Goal: Information Seeking & Learning: Learn about a topic

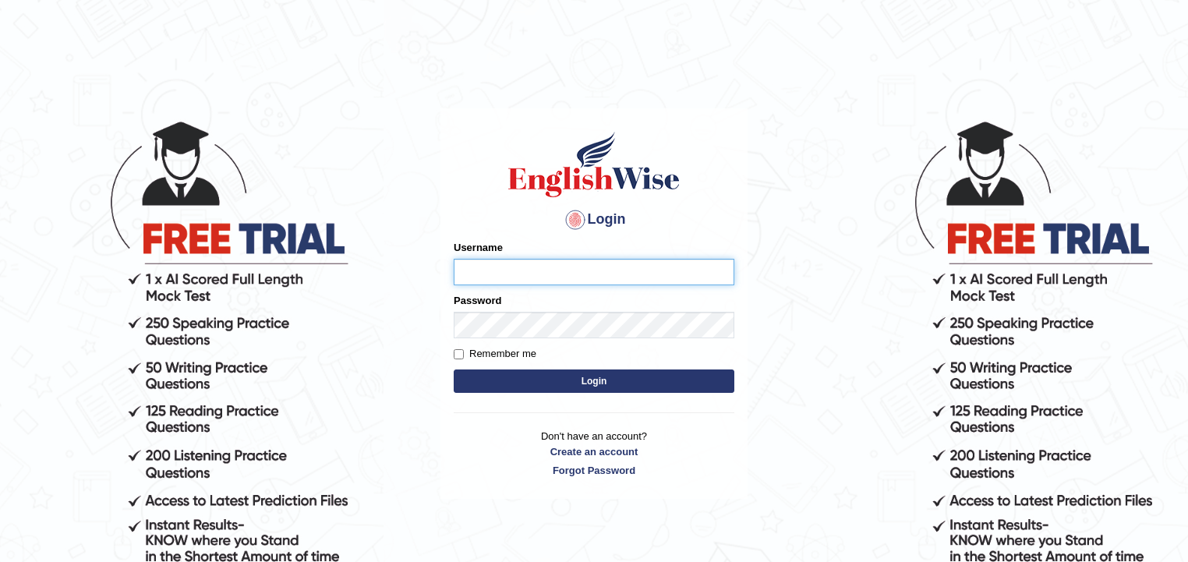
type input "zorbaenglish"
click at [552, 377] on button "Login" at bounding box center [594, 381] width 281 height 23
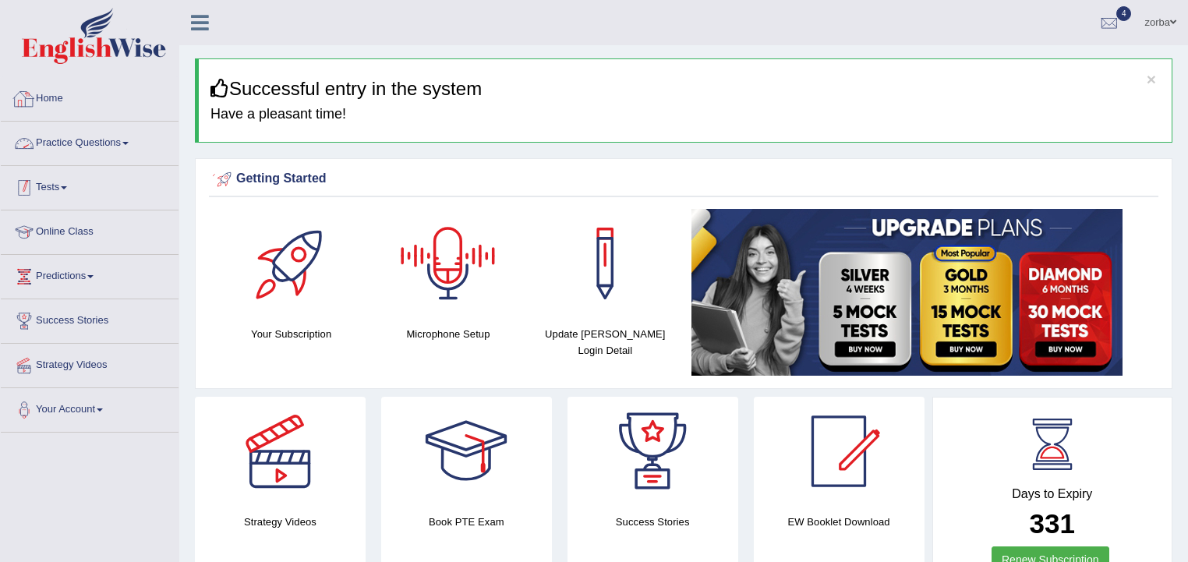
drag, startPoint x: 100, startPoint y: 145, endPoint x: 115, endPoint y: 144, distance: 15.6
click at [100, 145] on link "Practice Questions" at bounding box center [90, 141] width 178 height 39
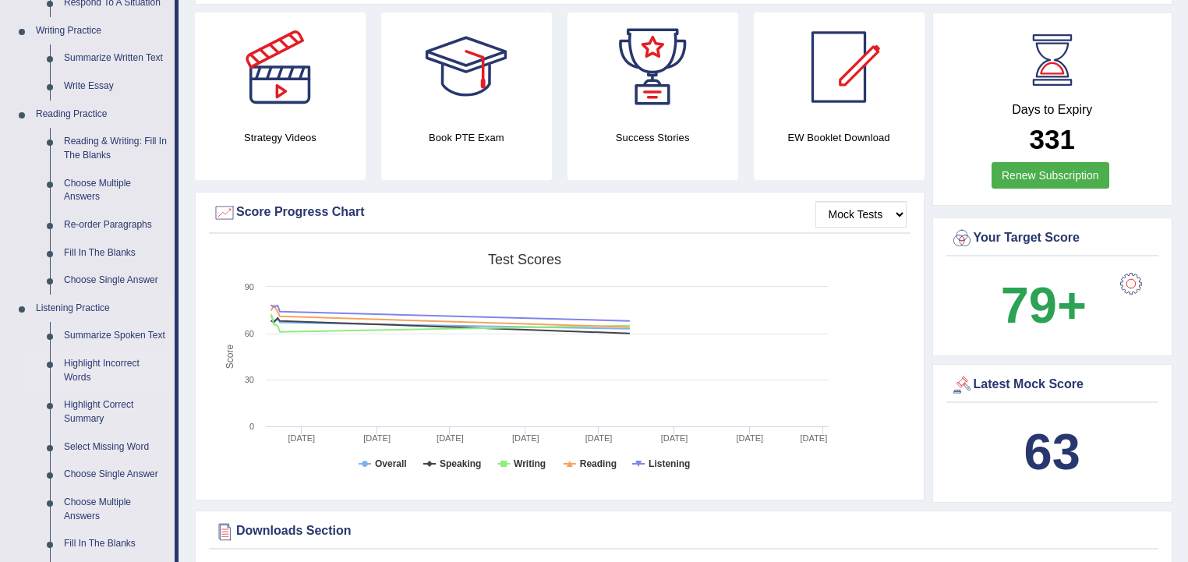
scroll to position [499, 0]
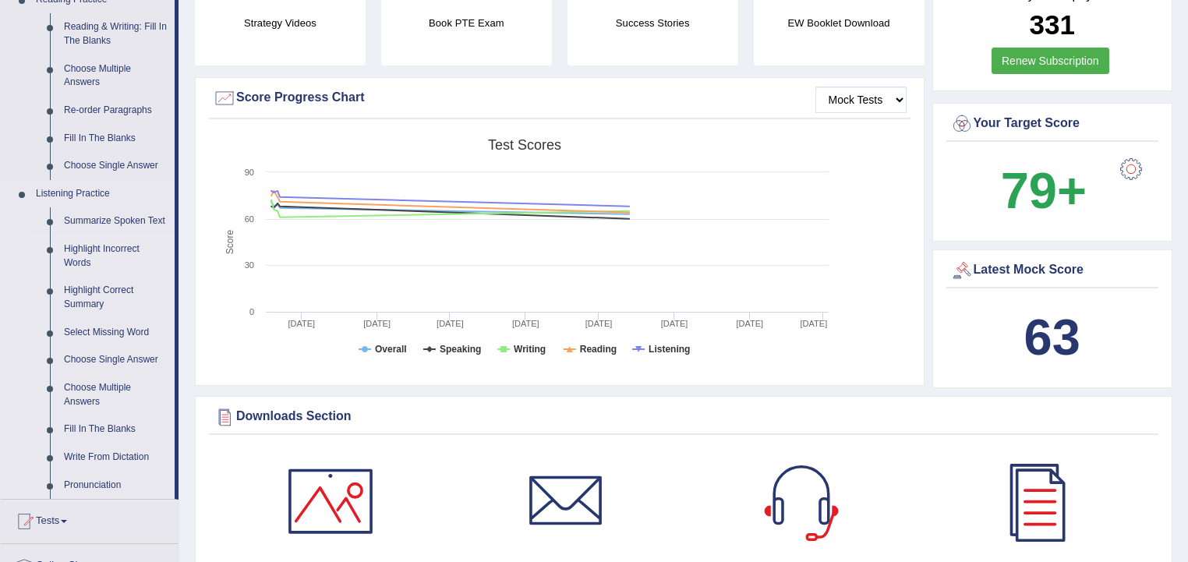
click at [110, 249] on link "Highlight Incorrect Words" at bounding box center [116, 255] width 118 height 41
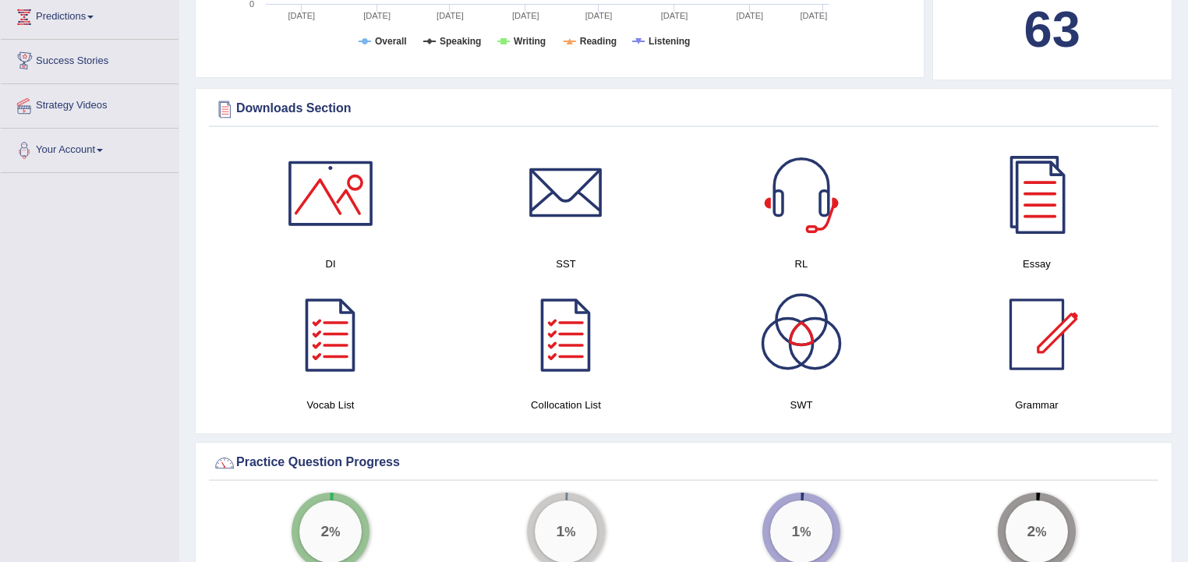
scroll to position [880, 0]
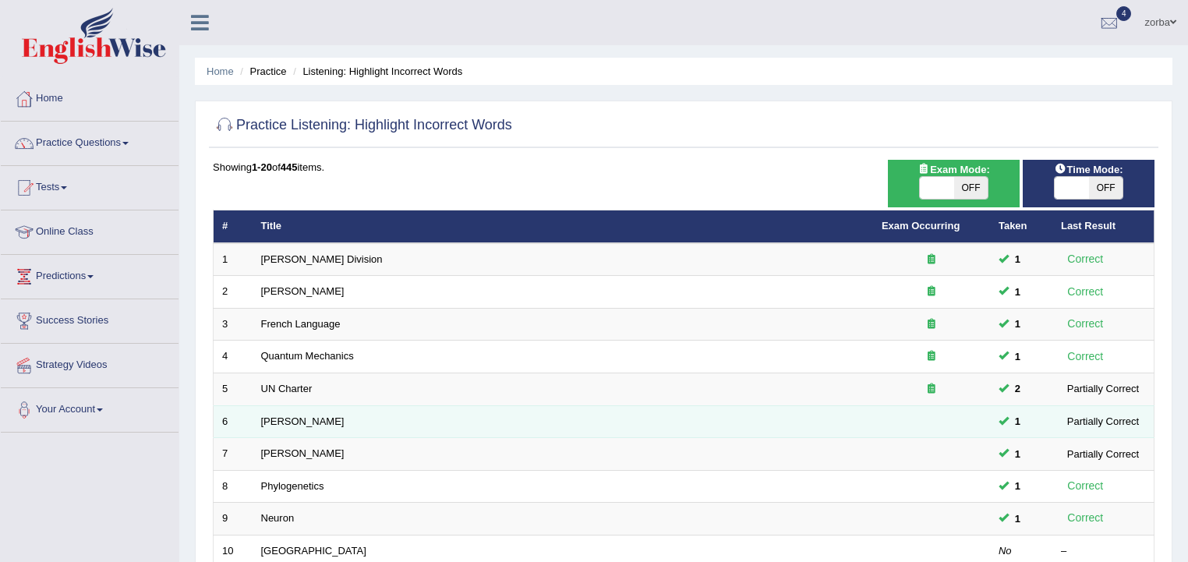
scroll to position [125, 0]
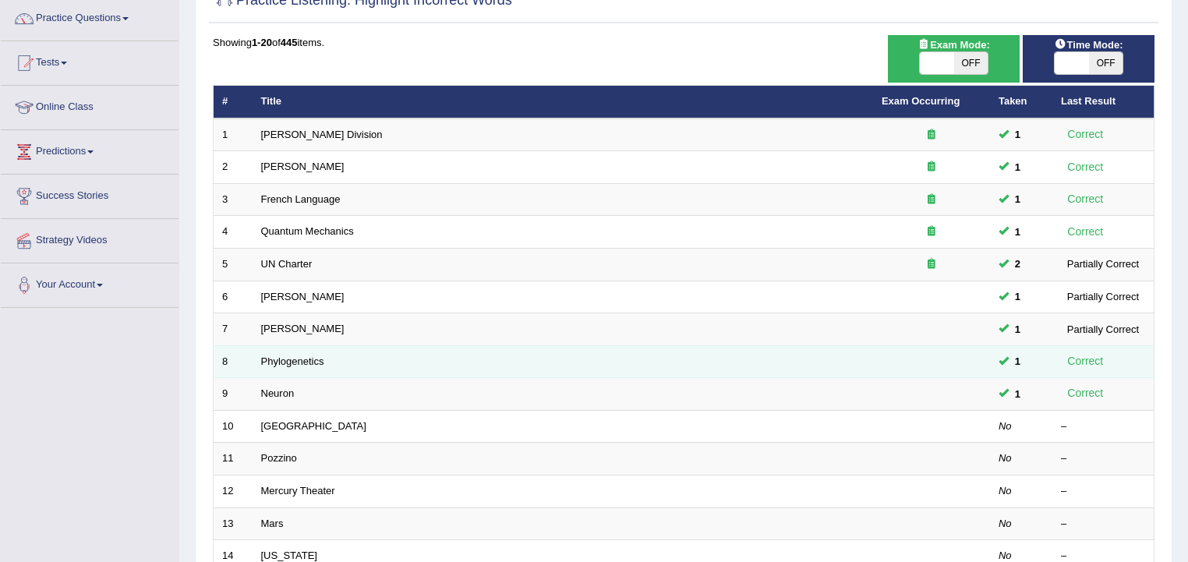
click at [286, 349] on td "Phylogenetics" at bounding box center [563, 361] width 621 height 33
click at [287, 358] on link "Phylogenetics" at bounding box center [292, 362] width 63 height 12
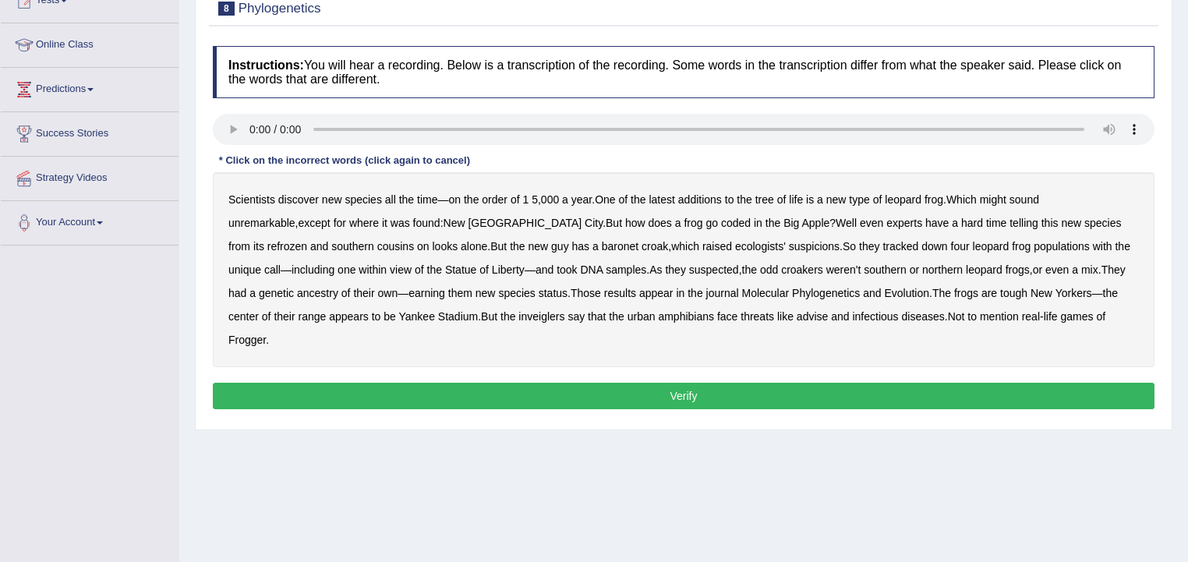
click at [770, 196] on b "tree" at bounding box center [764, 199] width 19 height 12
click at [759, 193] on b "tree" at bounding box center [764, 199] width 19 height 12
click at [674, 196] on b "latest" at bounding box center [662, 199] width 26 height 12
click at [516, 265] on div "Scientists discover new species all the time — on the order of 1 5 , 000 a year…" at bounding box center [684, 269] width 942 height 195
click at [781, 271] on b "croakers" at bounding box center [802, 270] width 42 height 12
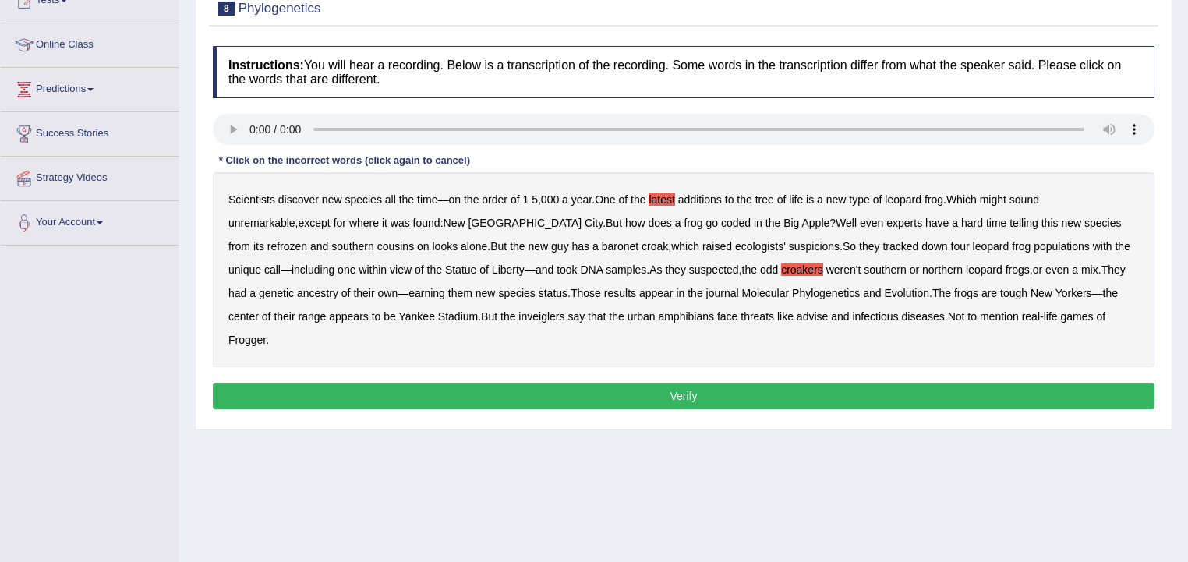
click at [758, 306] on div "Scientists discover new species all the time — on the order of 1 5 , 000 a year…" at bounding box center [684, 269] width 942 height 195
click at [964, 196] on b "Which" at bounding box center [961, 199] width 30 height 12
click at [764, 200] on b "tree" at bounding box center [764, 199] width 19 height 12
click at [781, 265] on b "croakers" at bounding box center [802, 270] width 42 height 12
click at [657, 193] on b "latest" at bounding box center [662, 199] width 26 height 12
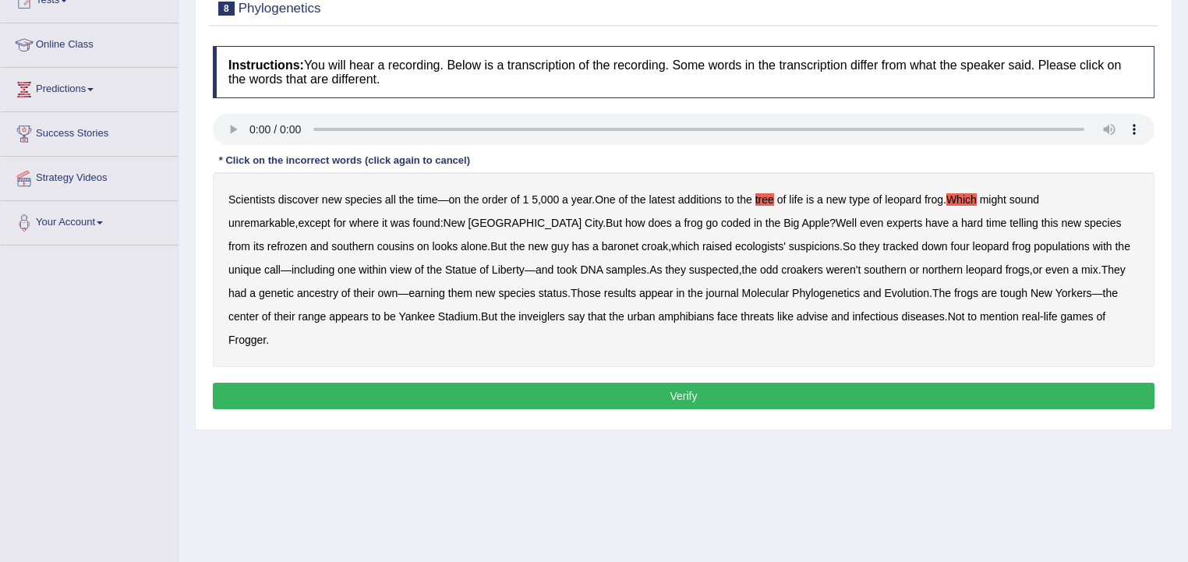
click at [761, 194] on b "tree" at bounding box center [764, 199] width 19 height 12
click at [960, 193] on b "Which" at bounding box center [961, 199] width 30 height 12
click at [369, 196] on b "species" at bounding box center [363, 199] width 37 height 12
click at [498, 197] on b "order" at bounding box center [495, 199] width 26 height 12
click at [952, 218] on b "a" at bounding box center [955, 223] width 6 height 12
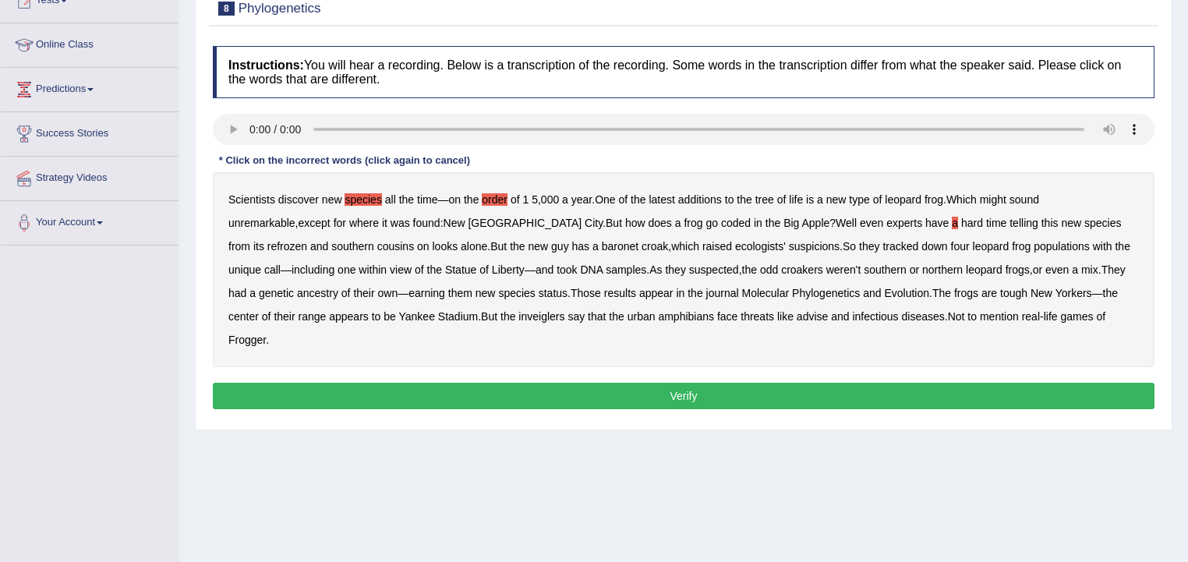
click at [735, 249] on b "ecologists'" at bounding box center [760, 246] width 51 height 12
click at [735, 242] on b "ecologists'" at bounding box center [760, 246] width 51 height 12
click at [506, 199] on b "order" at bounding box center [495, 199] width 26 height 12
click at [351, 196] on b "species" at bounding box center [363, 199] width 37 height 12
